Goal: Task Accomplishment & Management: Manage account settings

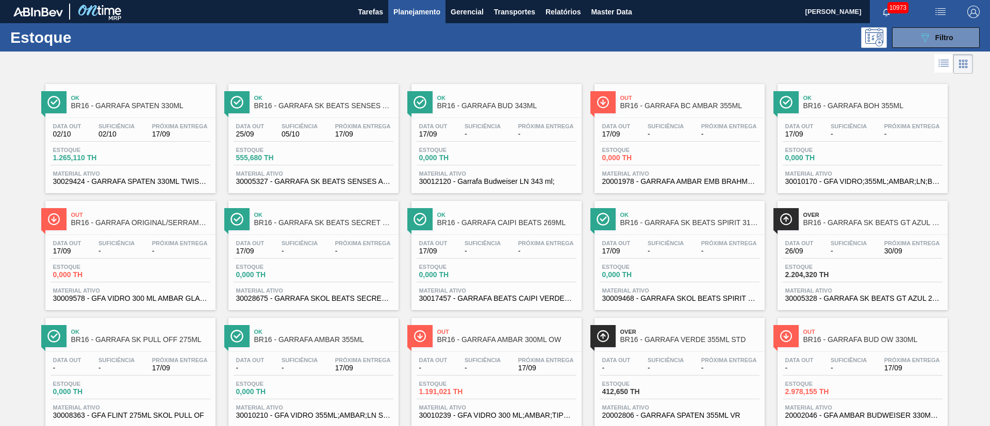
click at [416, 12] on span "Planejamento" at bounding box center [416, 12] width 47 height 12
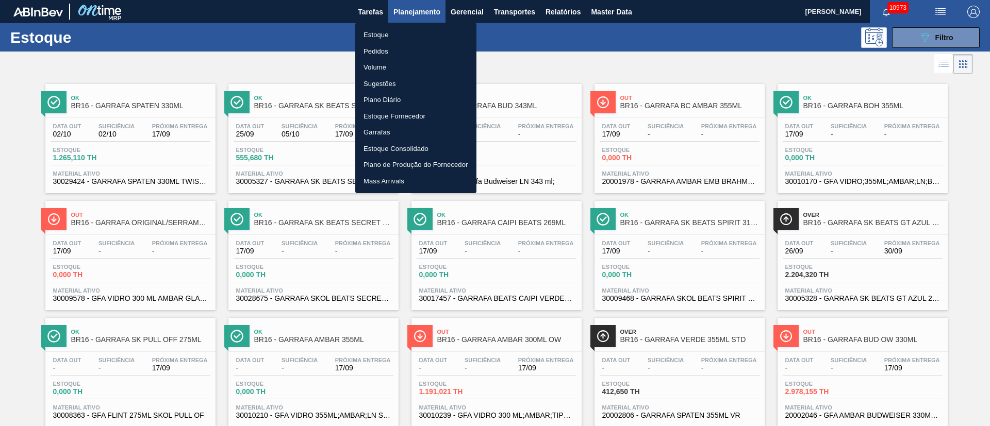
click at [370, 51] on li "Pedidos" at bounding box center [415, 51] width 121 height 16
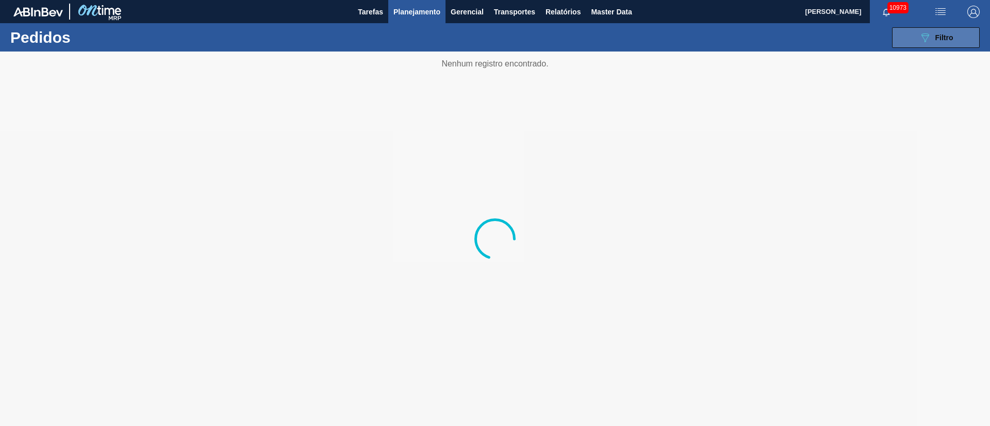
click at [929, 35] on icon "089F7B8B-B2A5-4AFE-B5C0-19BA573D28AC" at bounding box center [925, 37] width 12 height 12
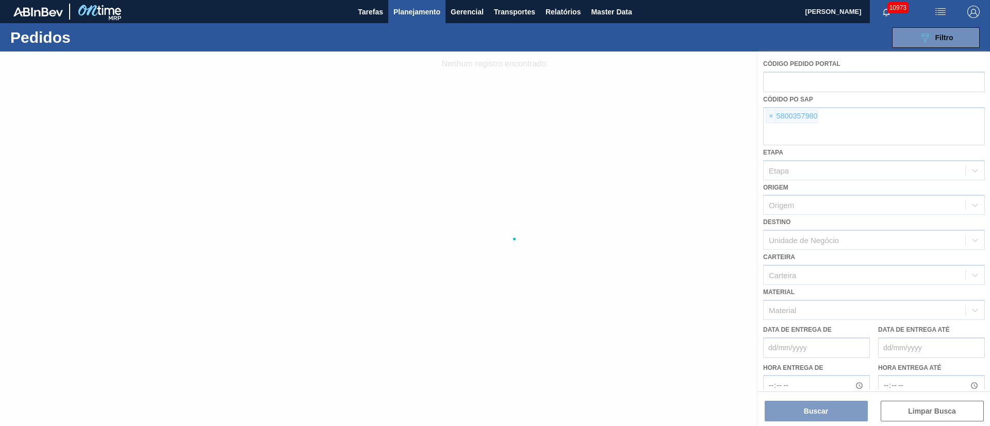
click at [808, 177] on div at bounding box center [495, 239] width 990 height 375
click at [768, 118] on div at bounding box center [495, 239] width 990 height 375
click at [773, 118] on div at bounding box center [495, 239] width 990 height 375
click at [773, 115] on div at bounding box center [495, 239] width 990 height 375
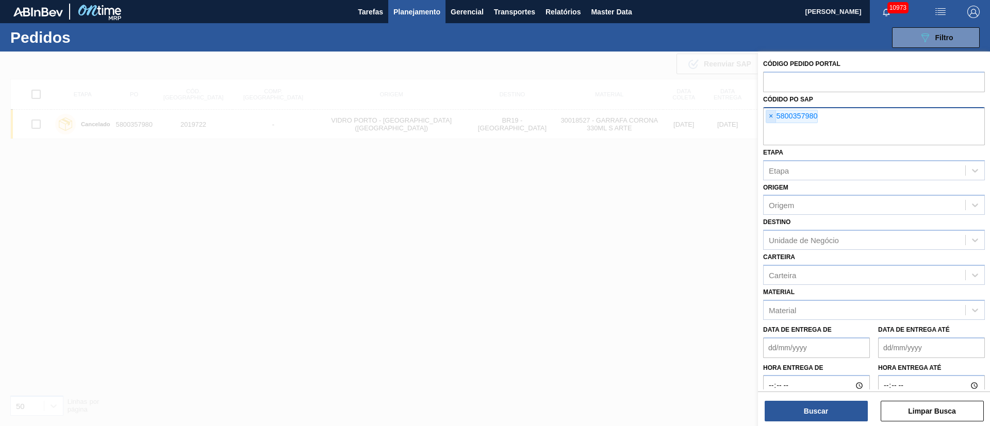
click at [772, 111] on span "×" at bounding box center [771, 116] width 10 height 12
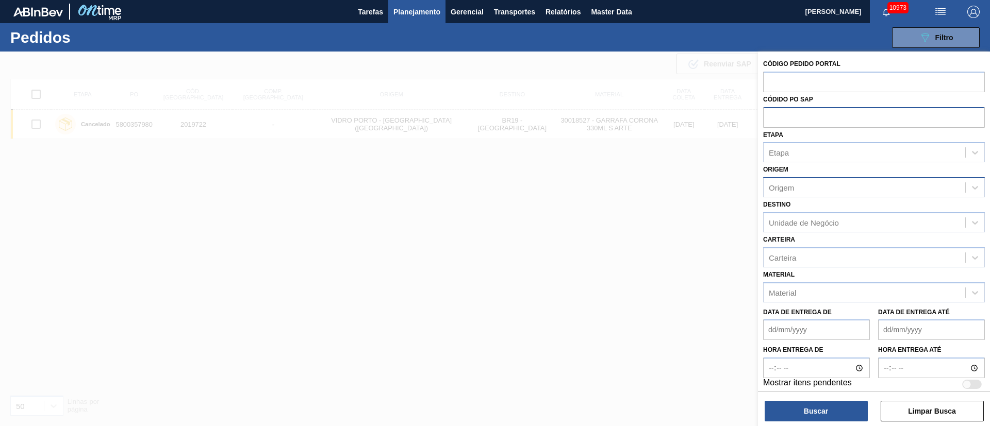
click at [789, 188] on div "Origem" at bounding box center [781, 188] width 25 height 9
type input "21"
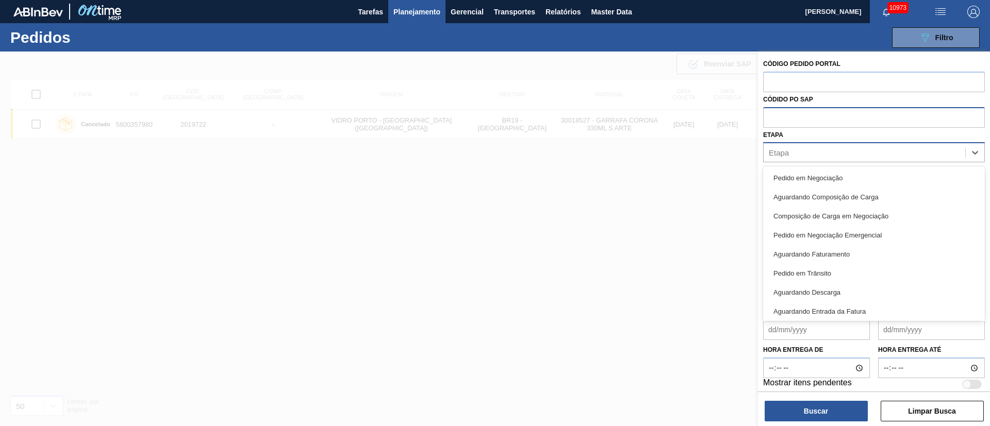
click at [783, 153] on div "Etapa" at bounding box center [779, 152] width 20 height 9
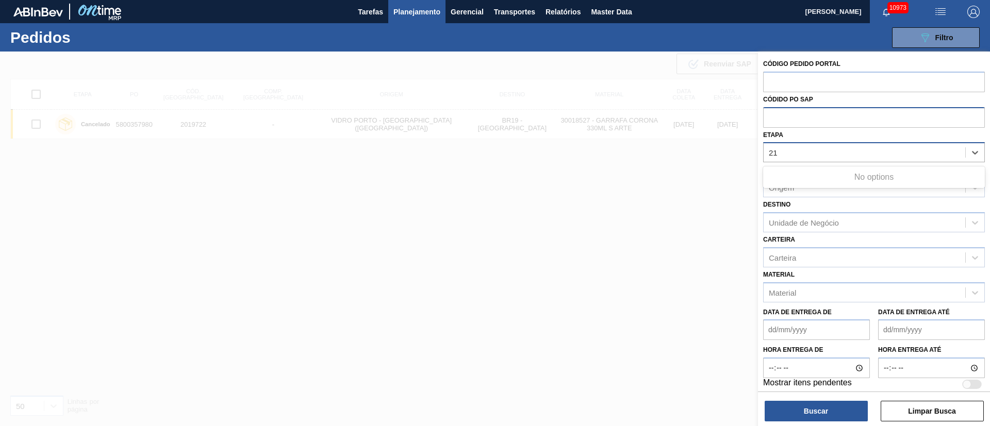
type input "21"
click at [796, 125] on input "text" at bounding box center [874, 117] width 222 height 20
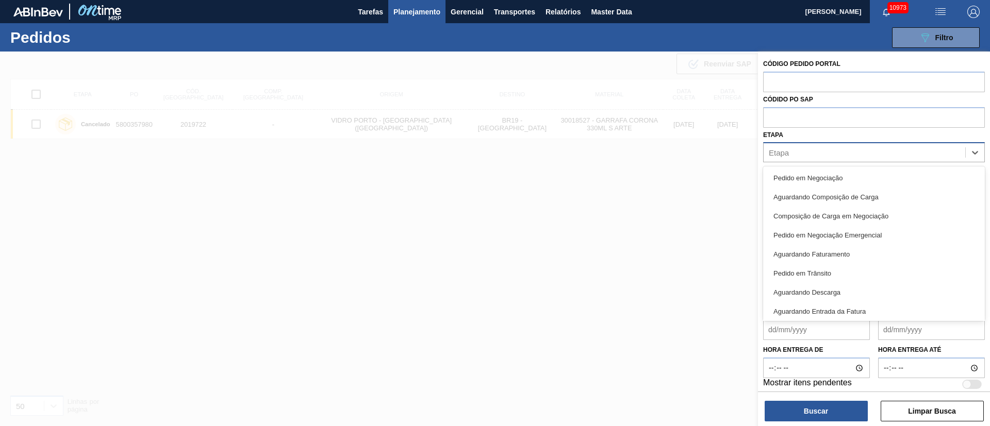
click at [793, 151] on div "Etapa" at bounding box center [865, 152] width 202 height 15
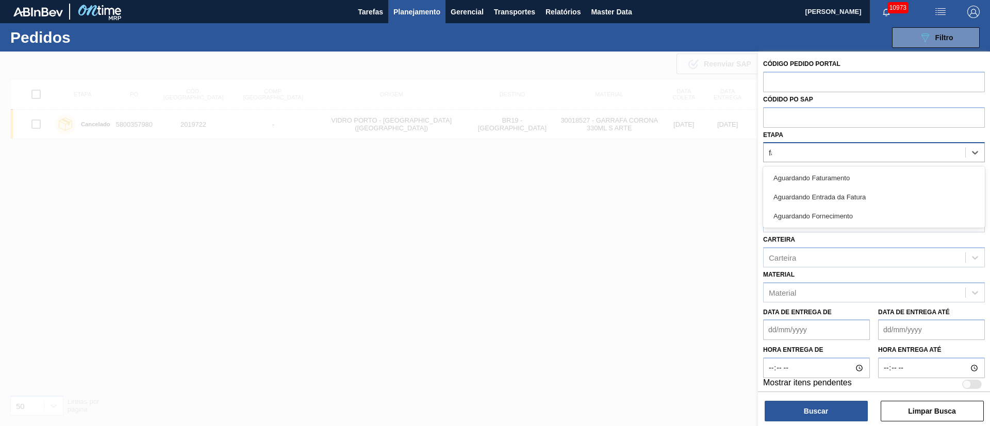
type input "fat"
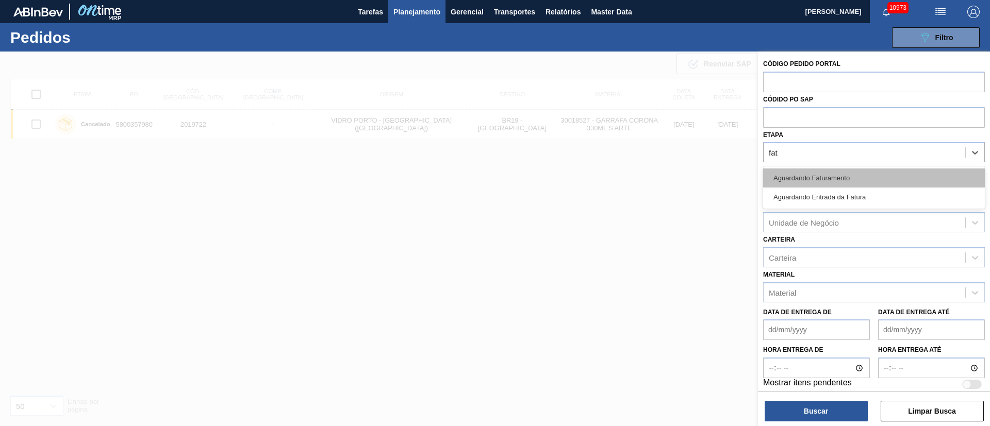
click at [792, 173] on div "Aguardando Faturamento" at bounding box center [874, 178] width 222 height 19
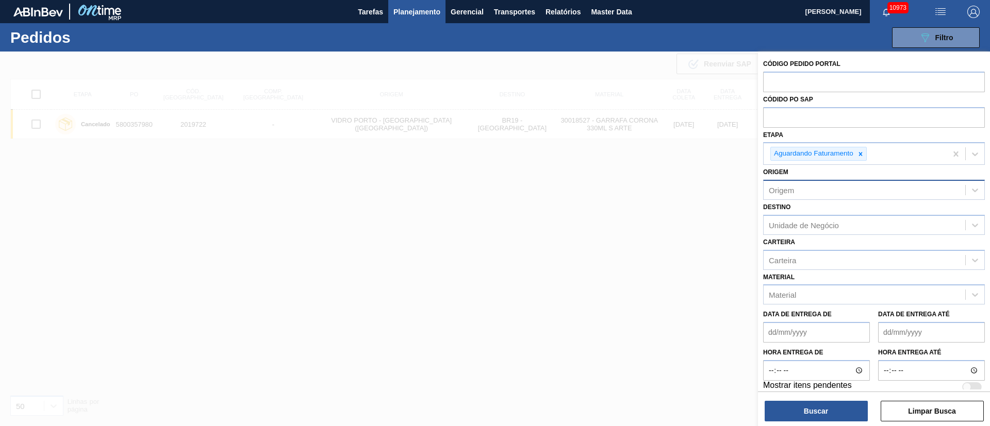
click at [799, 203] on div "Destino Unidade de Negócio" at bounding box center [874, 217] width 222 height 35
click at [798, 218] on div "Unidade de Negócio" at bounding box center [865, 225] width 202 height 15
type input "21"
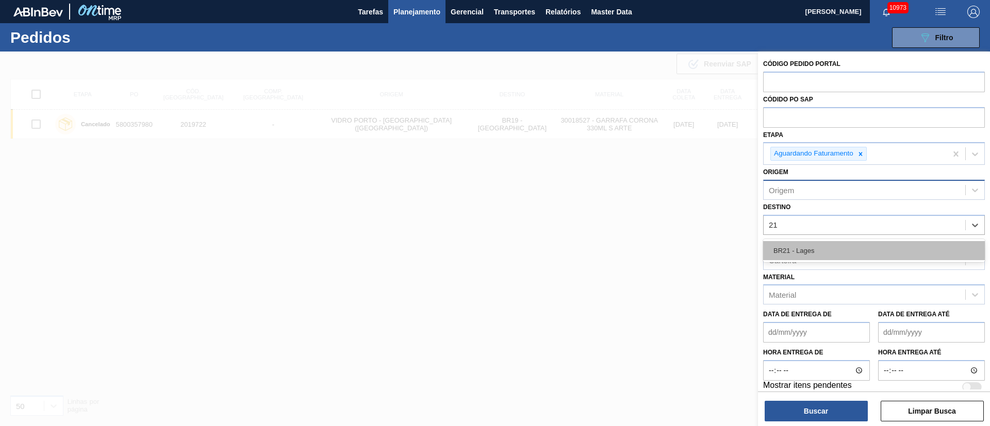
click at [790, 245] on div "BR21 - Lages" at bounding box center [874, 250] width 222 height 19
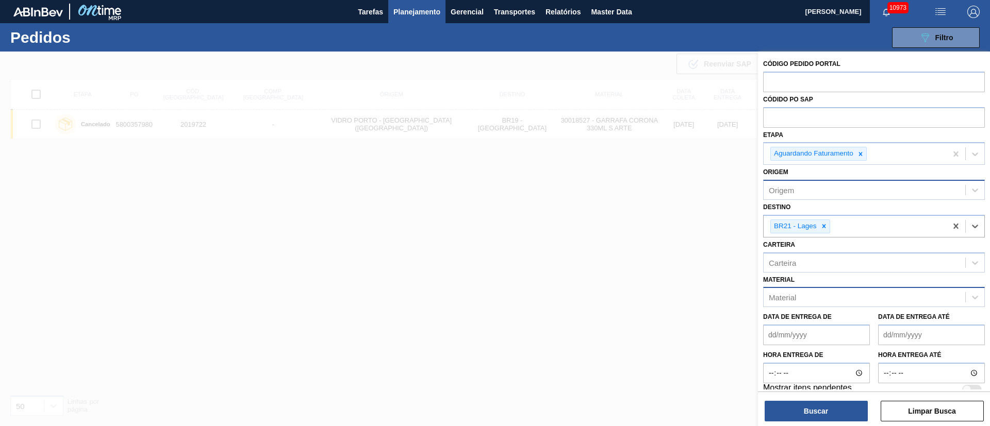
click at [800, 304] on div "Material" at bounding box center [865, 297] width 202 height 15
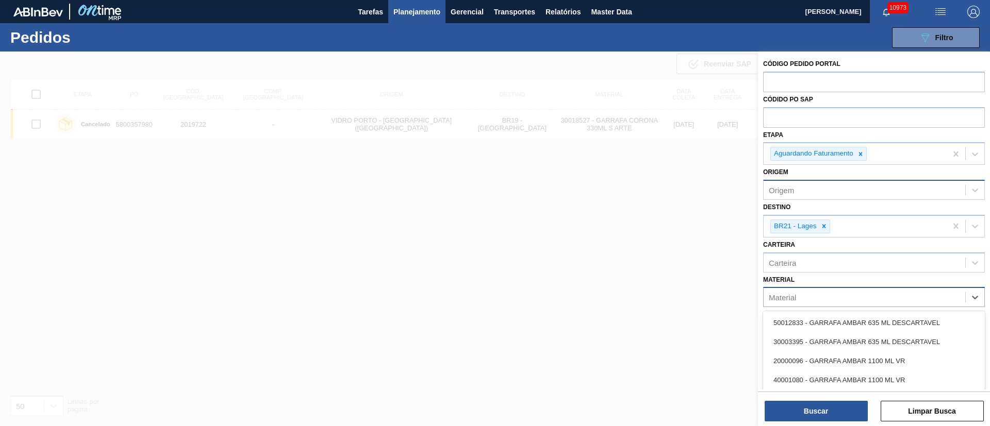
paste input "5800370671 5800370672"
type input "5800370671 5800370672"
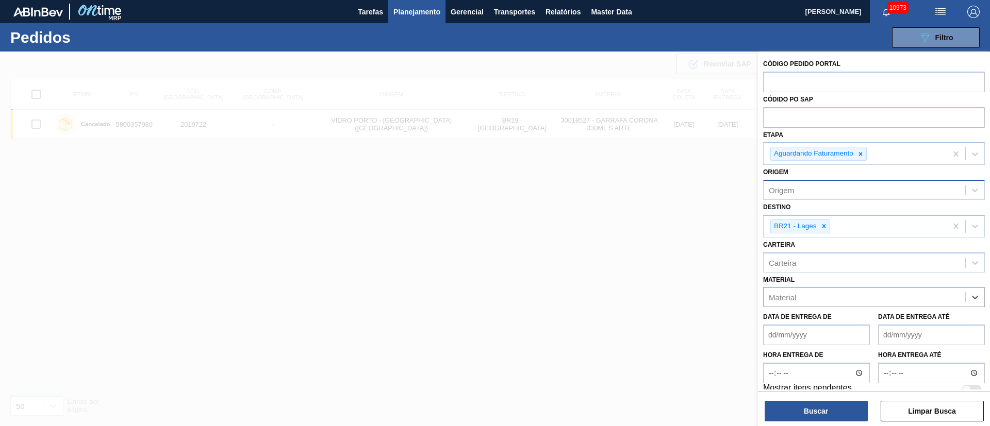
drag, startPoint x: 872, startPoint y: 294, endPoint x: 672, endPoint y: 292, distance: 199.5
click at [758, 300] on div "Código Pedido Portal Códido PO SAP Etapa Aguardando Faturamento Origem Origem D…" at bounding box center [874, 265] width 232 height 426
type input "l"
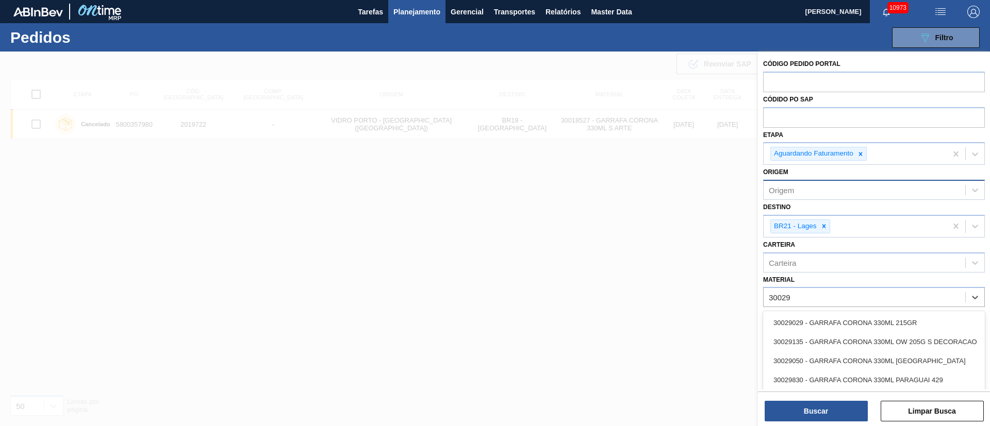
type input "300294"
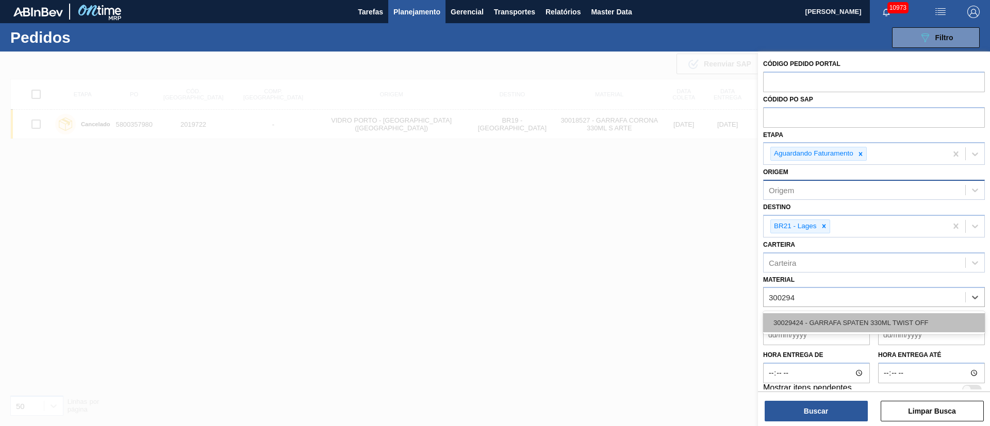
click at [841, 317] on div "30029424 - GARRAFA SPATEN 330ML TWIST OFF" at bounding box center [874, 322] width 222 height 19
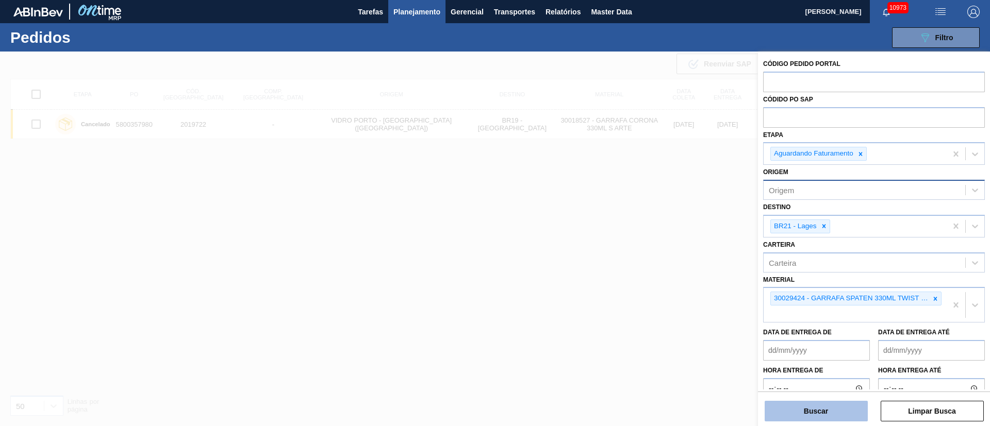
click at [807, 405] on button "Buscar" at bounding box center [816, 411] width 103 height 21
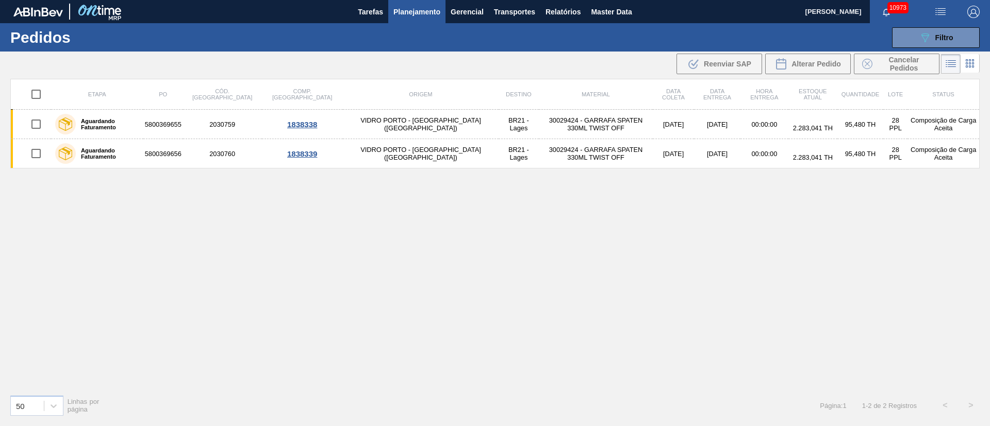
click at [284, 223] on div "Etapa PO Cód. Pedido Comp. Carga Origem Destino Material Data coleta Data entre…" at bounding box center [494, 233] width 969 height 308
click at [333, 279] on div "Etapa PO Cód. Pedido Comp. Carga Origem Destino Material Data coleta Data entre…" at bounding box center [494, 233] width 969 height 308
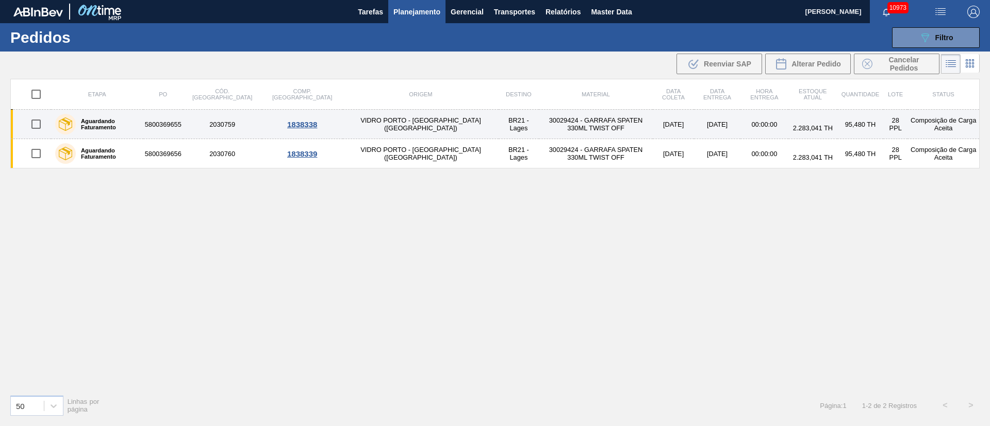
click at [38, 121] on input "checkbox" at bounding box center [36, 124] width 22 height 22
checkbox input "true"
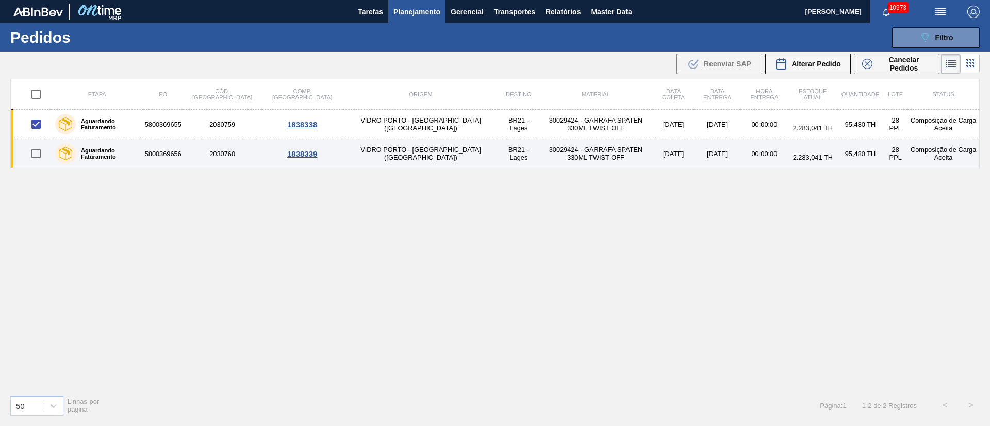
click at [34, 154] on input "checkbox" at bounding box center [36, 154] width 22 height 22
checkbox input "true"
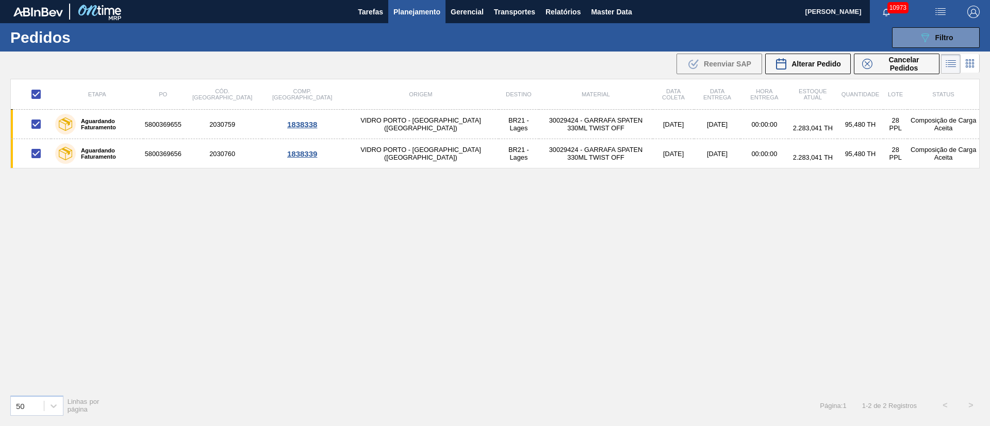
click at [345, 213] on div "Etapa PO Cód. Pedido Comp. Carga Origem Destino Material Data coleta Data entre…" at bounding box center [494, 233] width 969 height 308
click at [193, 196] on div "Etapa PO Cód. Pedido Comp. Carga Origem Destino Material Data coleta Data entre…" at bounding box center [494, 233] width 969 height 308
click at [897, 64] on span "Cancelar Pedidos" at bounding box center [903, 64] width 55 height 16
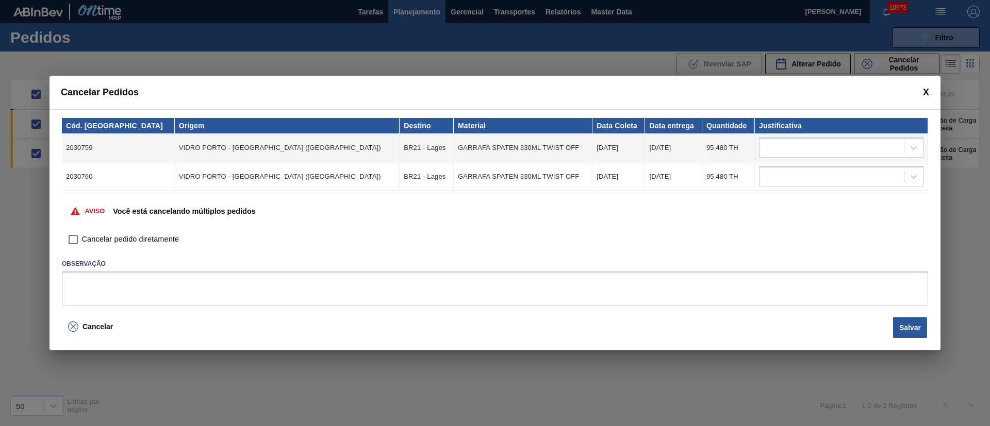
click at [75, 240] on input "Cancelar pedido diretamente" at bounding box center [73, 240] width 18 height 18
checkbox input "true"
click at [908, 323] on button "Salvar" at bounding box center [910, 328] width 34 height 21
click at [335, 284] on textarea at bounding box center [495, 289] width 866 height 34
click at [799, 144] on div at bounding box center [831, 148] width 144 height 15
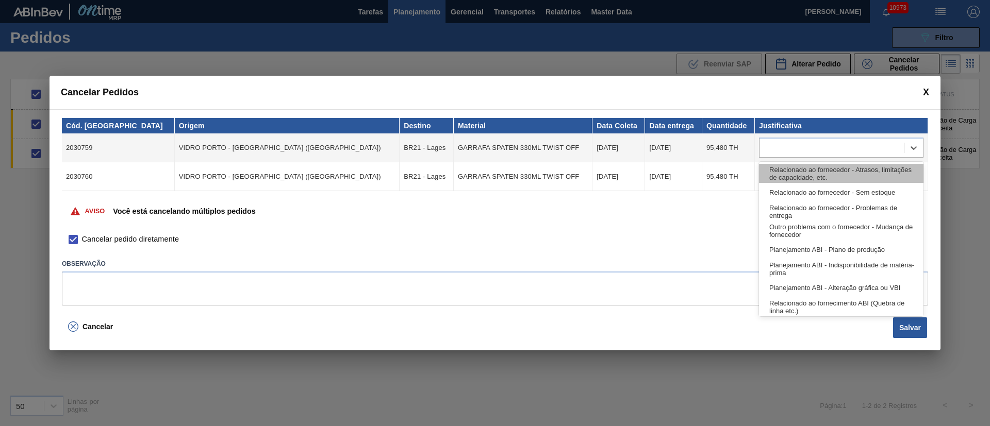
click at [783, 174] on div "Relacionado ao fornecedor - Atrasos, limitações de capacidade, etc." at bounding box center [841, 173] width 164 height 19
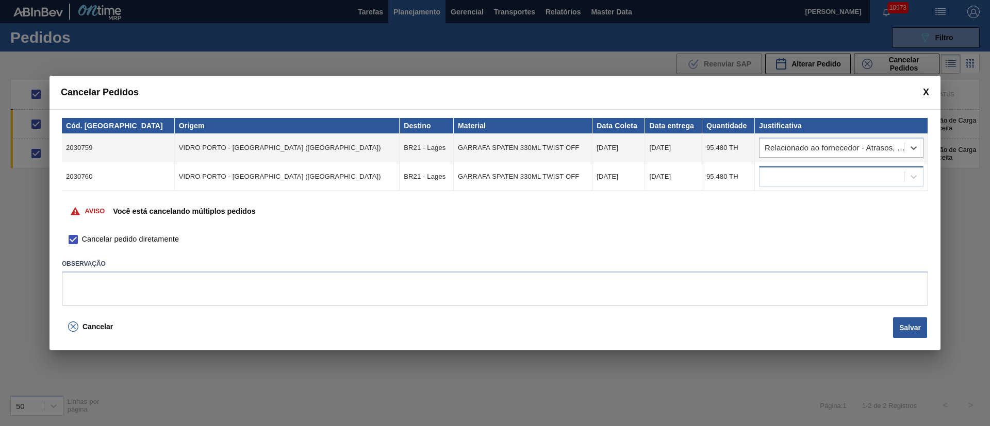
drag, startPoint x: 780, startPoint y: 165, endPoint x: 779, endPoint y: 177, distance: 11.9
click at [780, 166] on td at bounding box center [841, 176] width 173 height 29
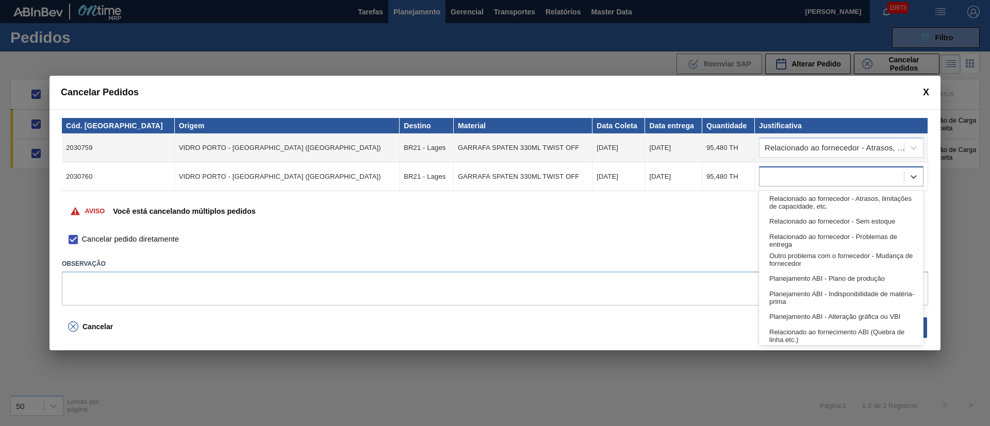
click at [779, 177] on div at bounding box center [831, 177] width 144 height 15
click at [782, 203] on div "Relacionado ao fornecedor - Atrasos, limitações de capacidade, etc." at bounding box center [841, 202] width 164 height 19
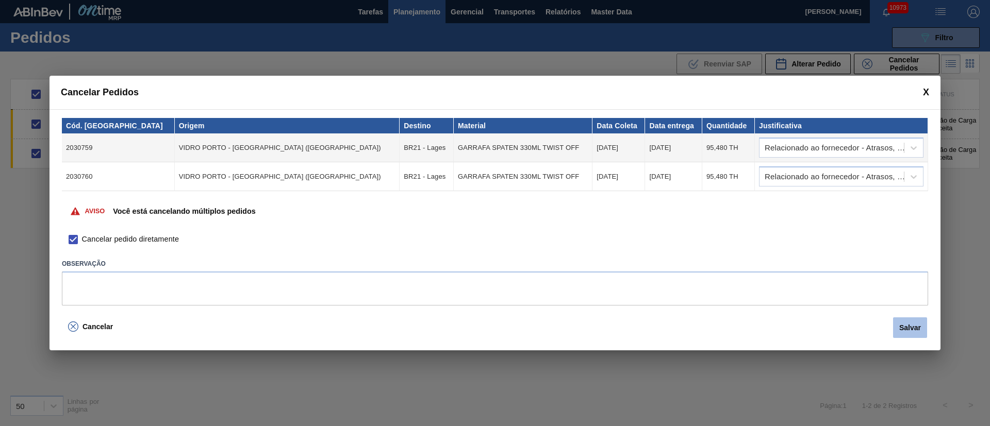
click at [906, 327] on button "Salvar" at bounding box center [910, 328] width 34 height 21
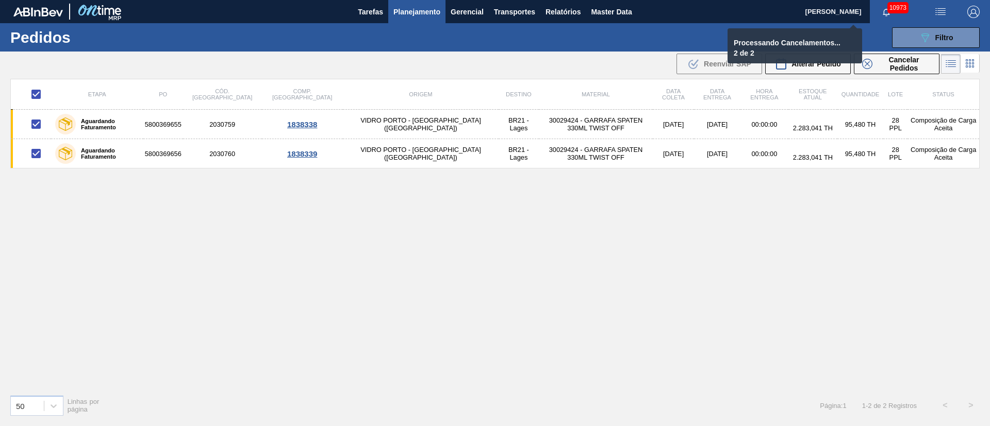
checkbox input "false"
